Goal: Task Accomplishment & Management: Use online tool/utility

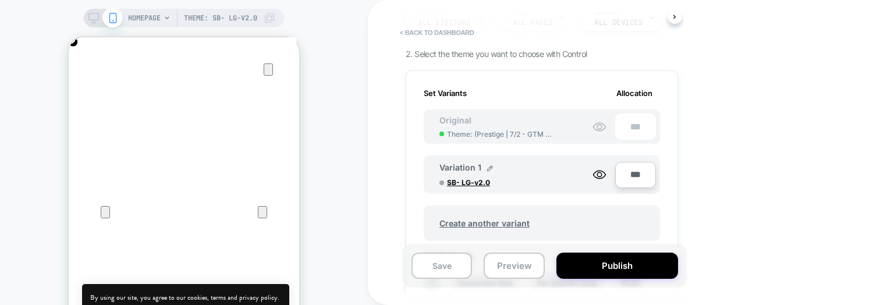
scroll to position [131, 0]
click at [493, 136] on span "Theme: ( Prestige | 7/2 - GTM DataLayer )" at bounding box center [499, 135] width 105 height 9
click at [528, 131] on span "Theme: ( Prestige | 7/2 - GTM DataLayer )" at bounding box center [499, 135] width 105 height 9
click at [468, 181] on span "SB- LG-v2.0" at bounding box center [490, 183] width 87 height 9
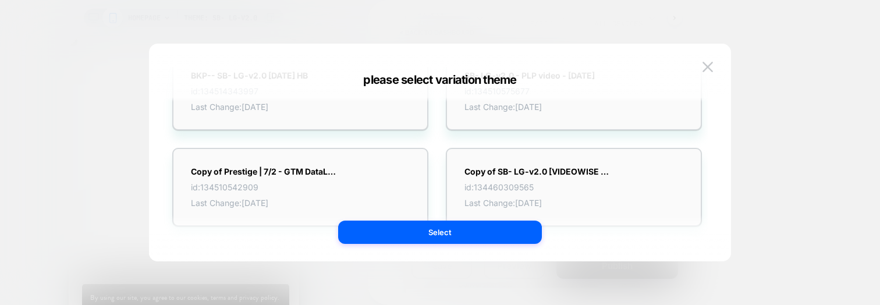
scroll to position [926, 0]
click at [68, 173] on div at bounding box center [440, 152] width 880 height 305
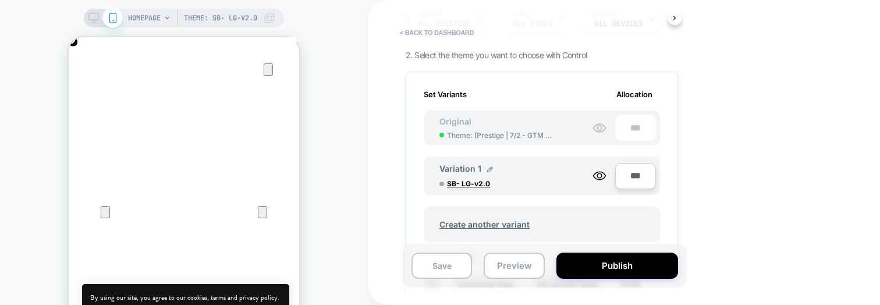
scroll to position [0, 0]
click at [519, 136] on span "Theme: ( Prestige | 7/2 - GTM DataLayer )" at bounding box center [499, 135] width 105 height 9
click at [503, 136] on span "Theme: ( Prestige | 7/2 - GTM DataLayer )" at bounding box center [499, 135] width 105 height 9
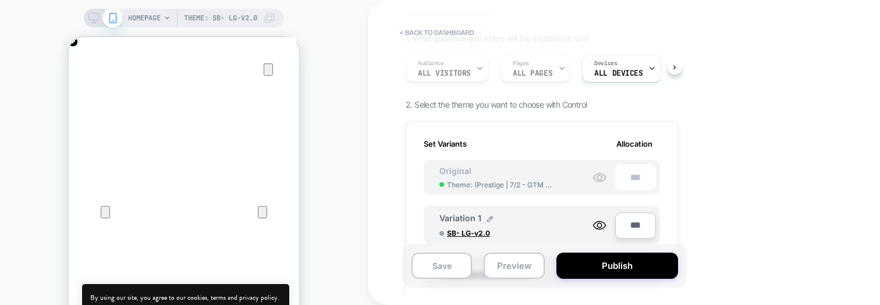
scroll to position [0, 461]
click at [477, 235] on span "SB- LG-v2.0" at bounding box center [490, 233] width 87 height 9
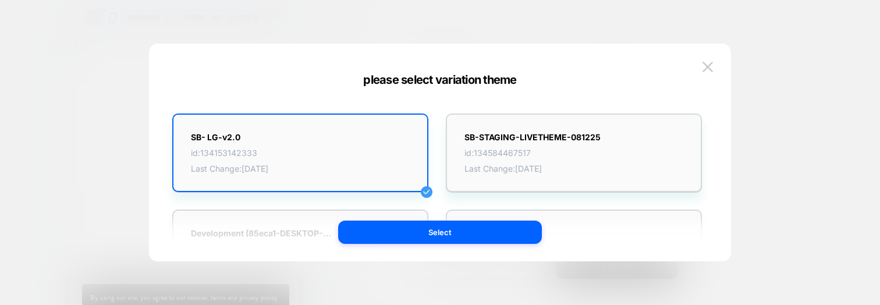
click at [797, 151] on div at bounding box center [440, 152] width 880 height 305
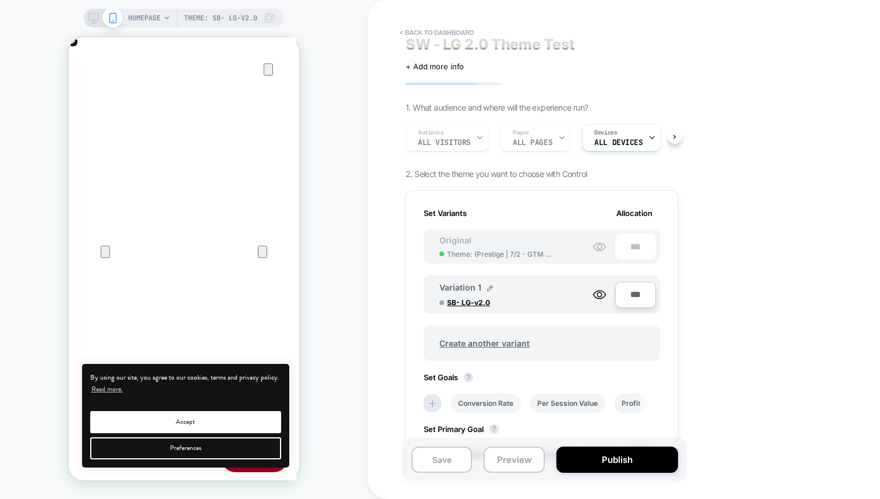
scroll to position [0, 0]
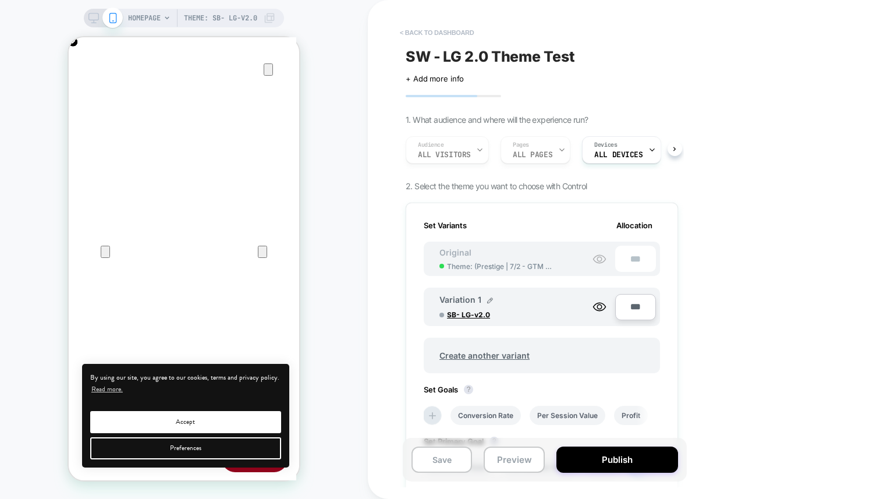
click at [456, 33] on button "< back to dashboard" at bounding box center [437, 32] width 86 height 19
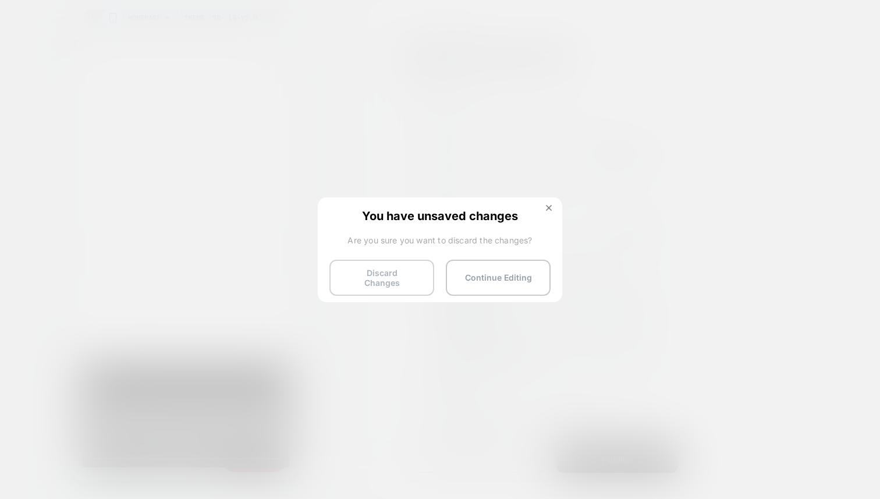
click at [381, 267] on button "Discard Changes" at bounding box center [381, 278] width 105 height 36
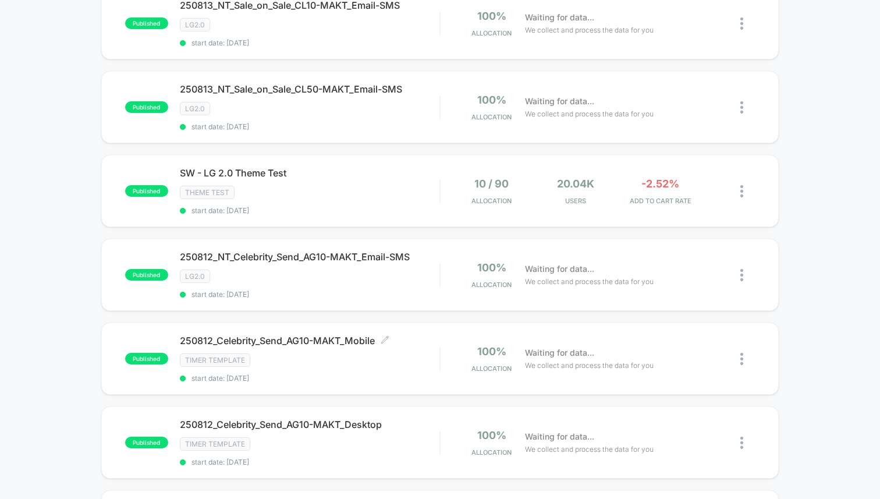
scroll to position [308, 0]
click at [341, 185] on div "Theme Test" at bounding box center [310, 191] width 260 height 13
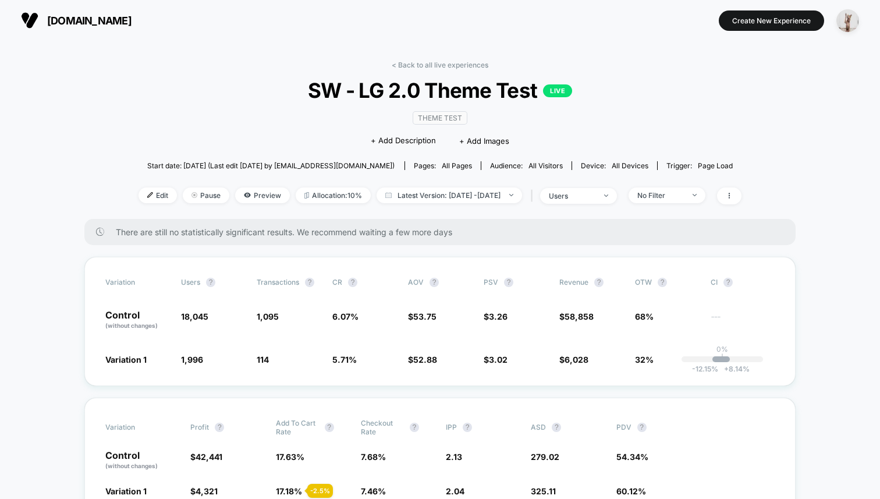
click at [269, 120] on div "Theme Test Click to edit experience details + Add Description + Add Images" at bounding box center [440, 128] width 362 height 53
